Goal: Navigation & Orientation: Find specific page/section

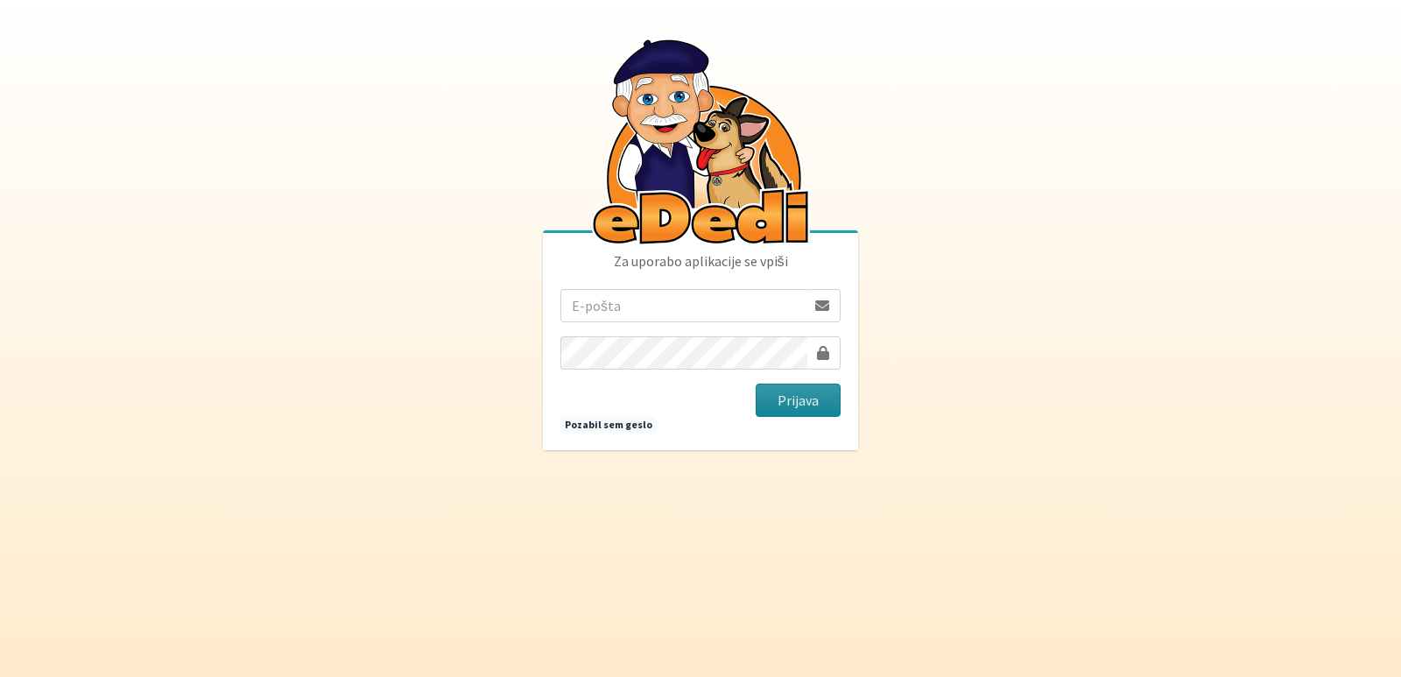
type input "vanja.kopac@gmail.com"
click at [787, 395] on button "Prijava" at bounding box center [797, 399] width 85 height 33
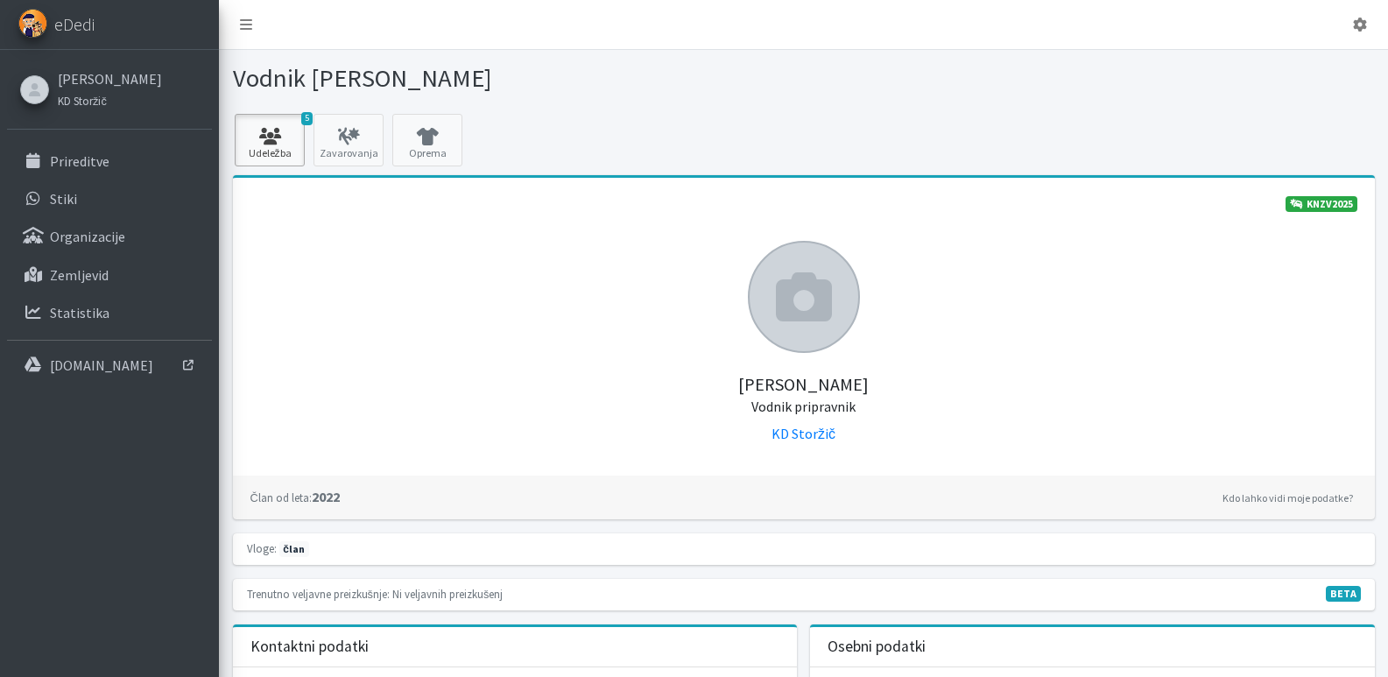
click at [256, 135] on icon at bounding box center [270, 137] width 60 height 18
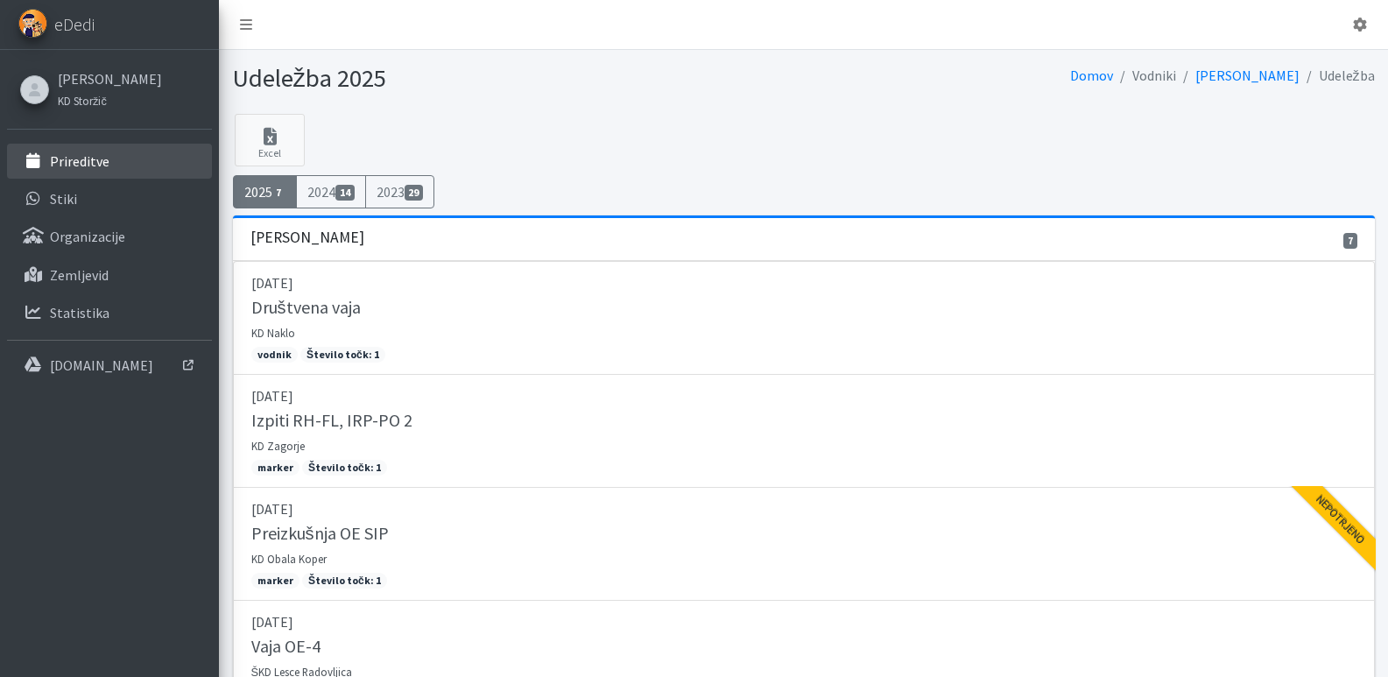
click at [64, 156] on p "Prireditve" at bounding box center [80, 161] width 60 height 18
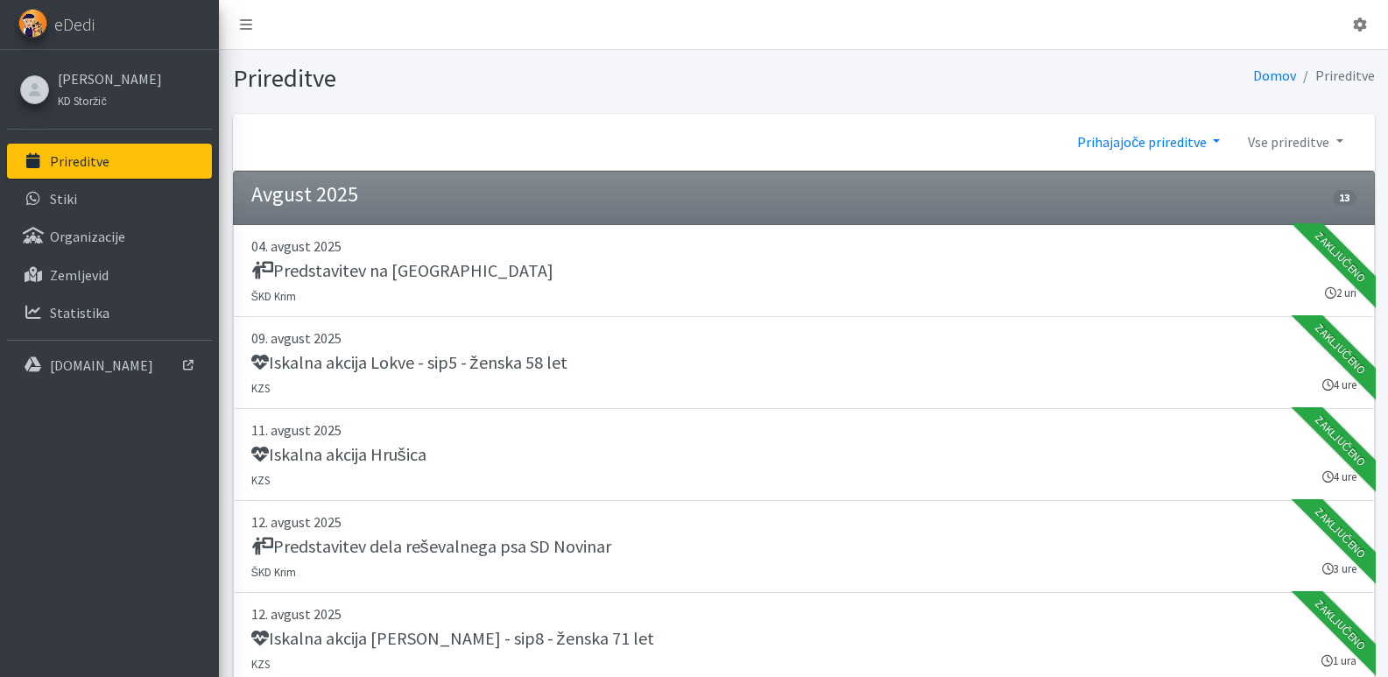
click at [1214, 140] on link "Prihajajoče prireditve" at bounding box center [1148, 141] width 171 height 35
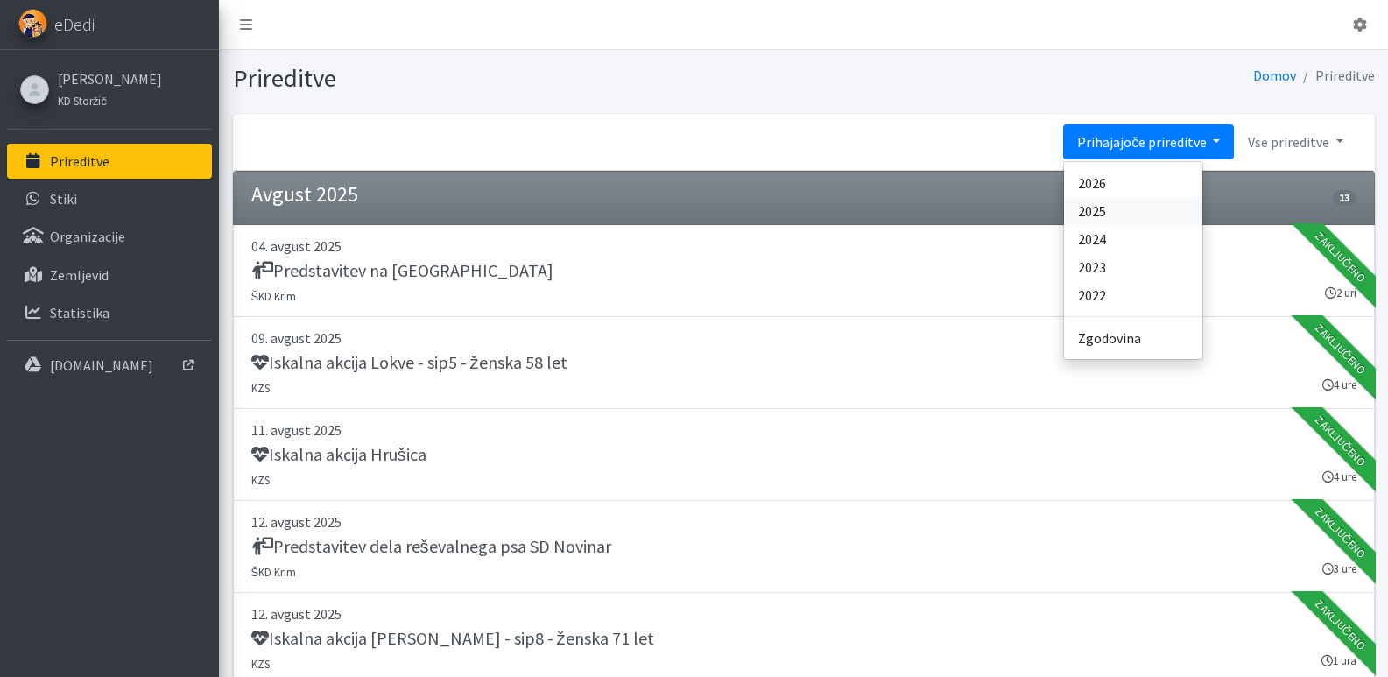
click at [1086, 211] on link "2025" at bounding box center [1133, 211] width 138 height 28
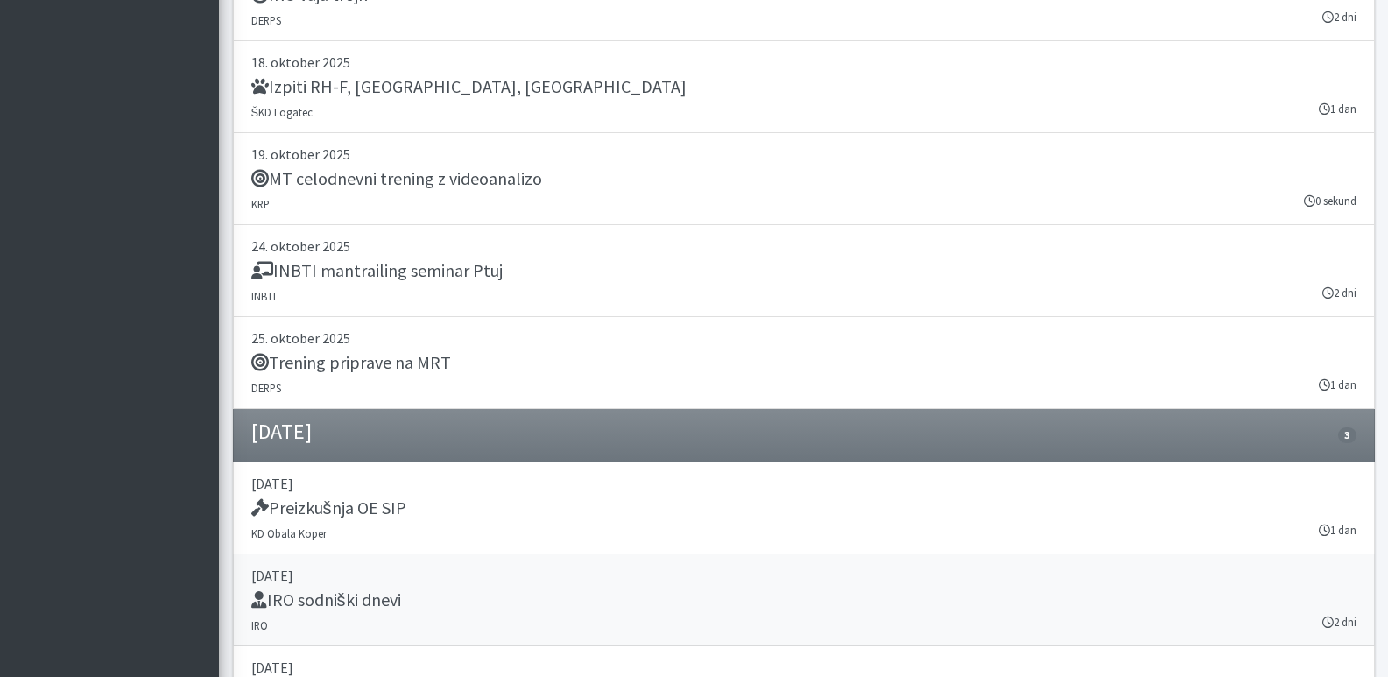
scroll to position [23113, 0]
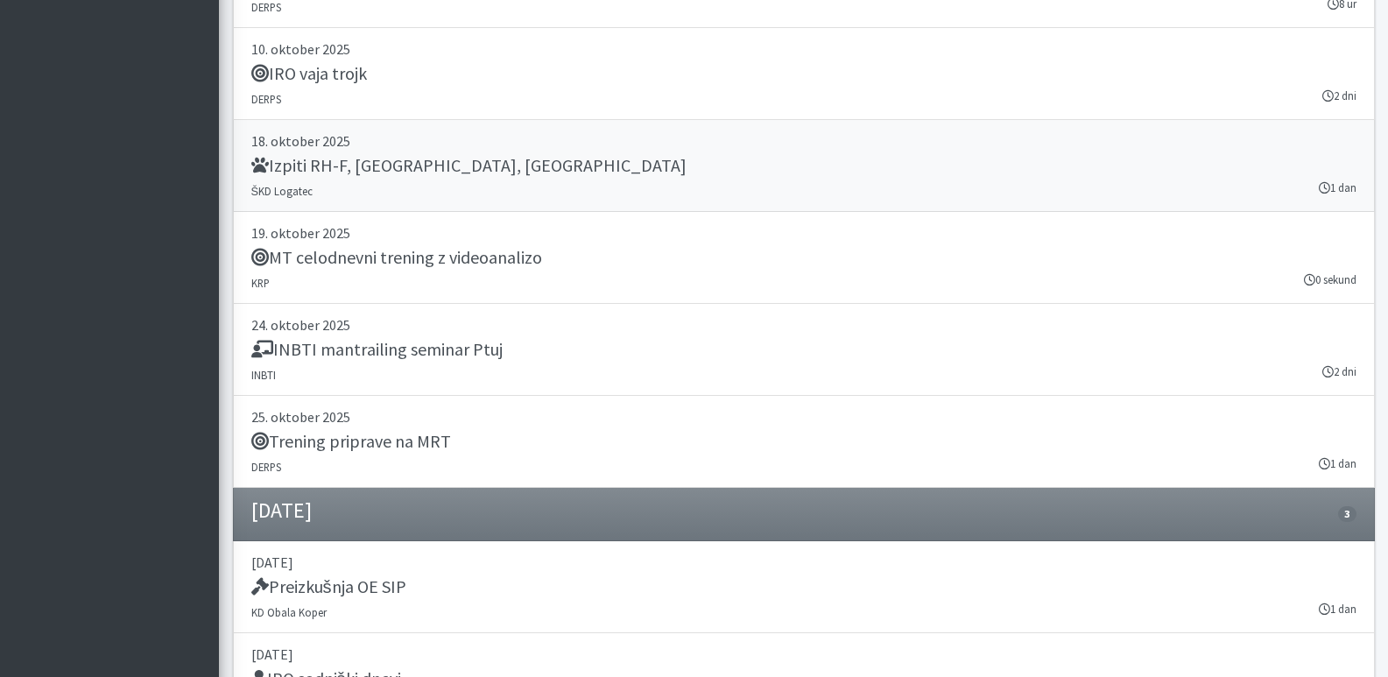
click at [283, 187] on small "ŠKD Logatec" at bounding box center [282, 191] width 62 height 14
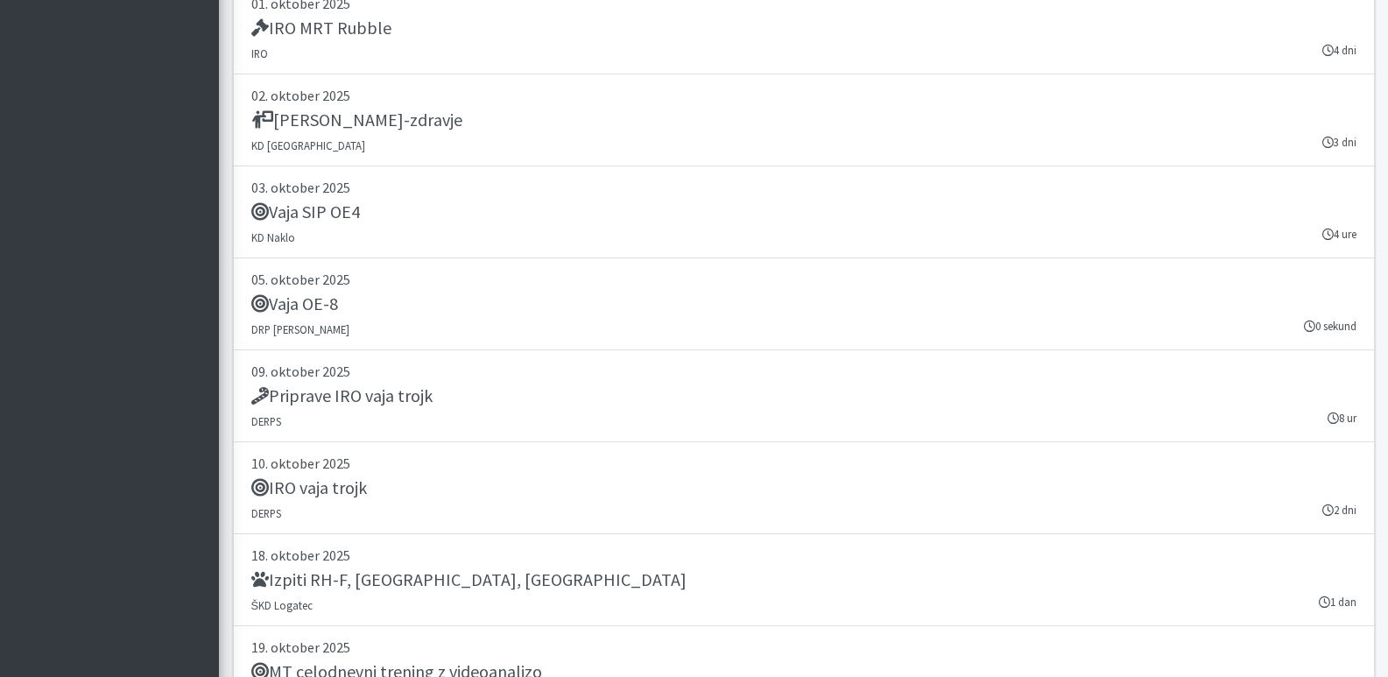
scroll to position [22675, 0]
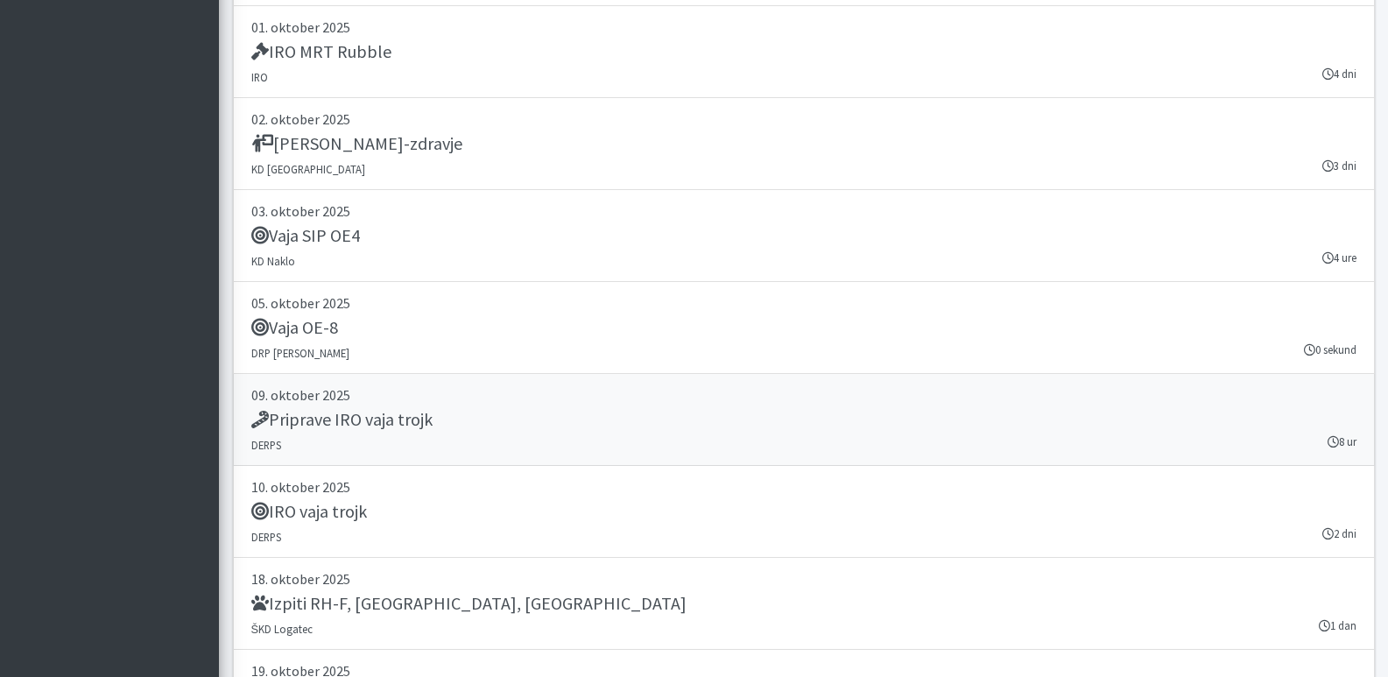
click at [354, 419] on h5 "Priprave IRO vaja trojk" at bounding box center [341, 419] width 181 height 21
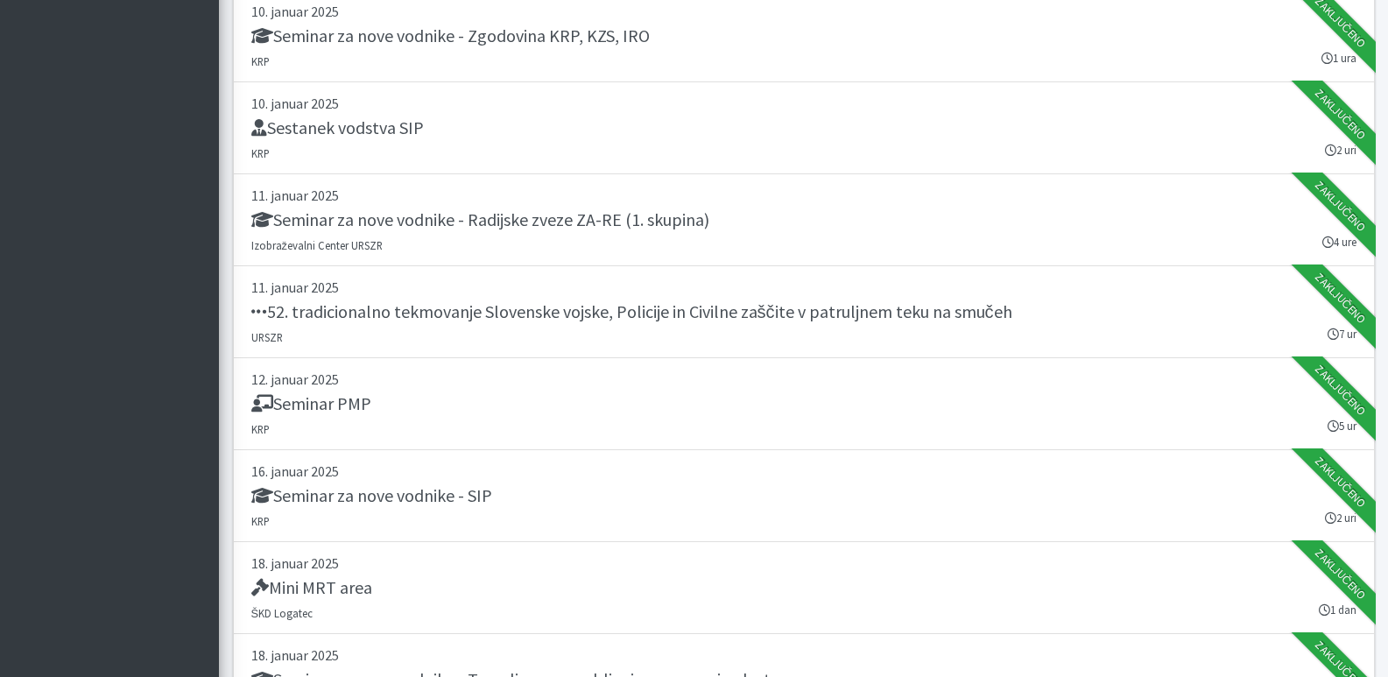
scroll to position [0, 0]
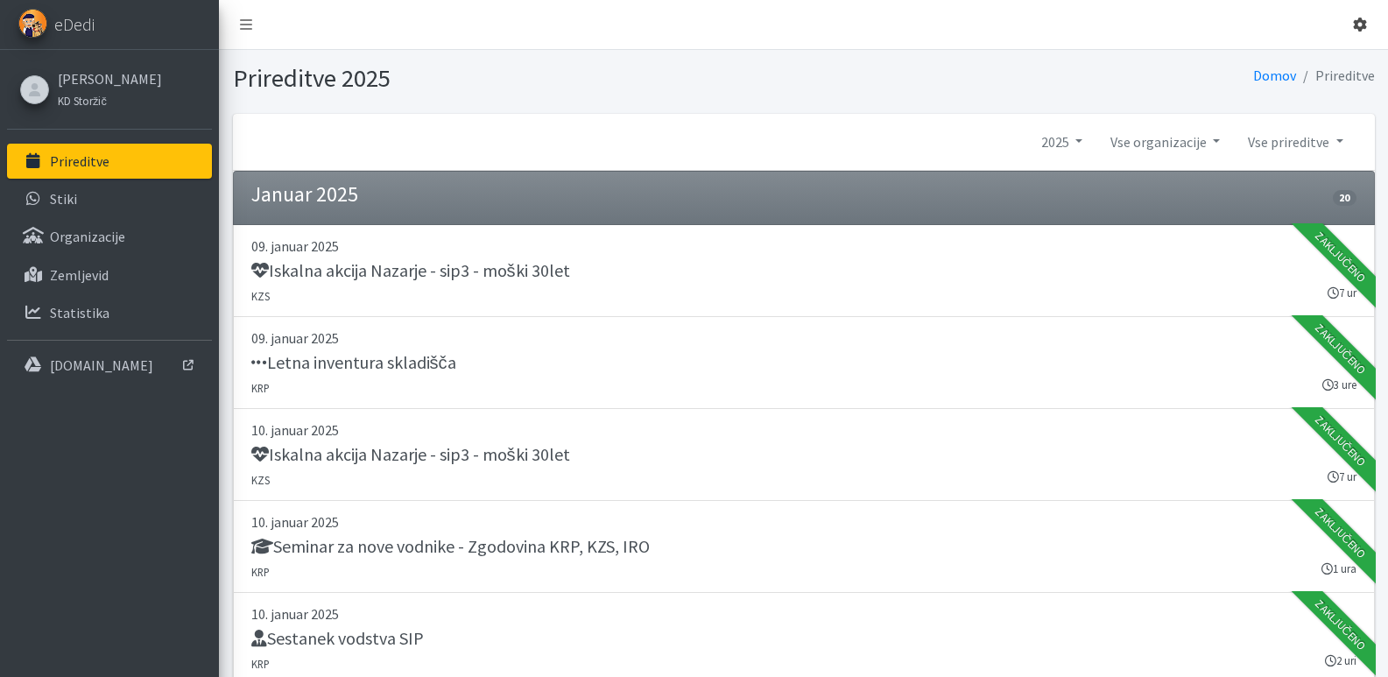
click at [1353, 29] on icon at bounding box center [1360, 25] width 14 height 14
click at [1289, 63] on link "Odjavi se" at bounding box center [1310, 66] width 138 height 28
